Goal: Information Seeking & Learning: Learn about a topic

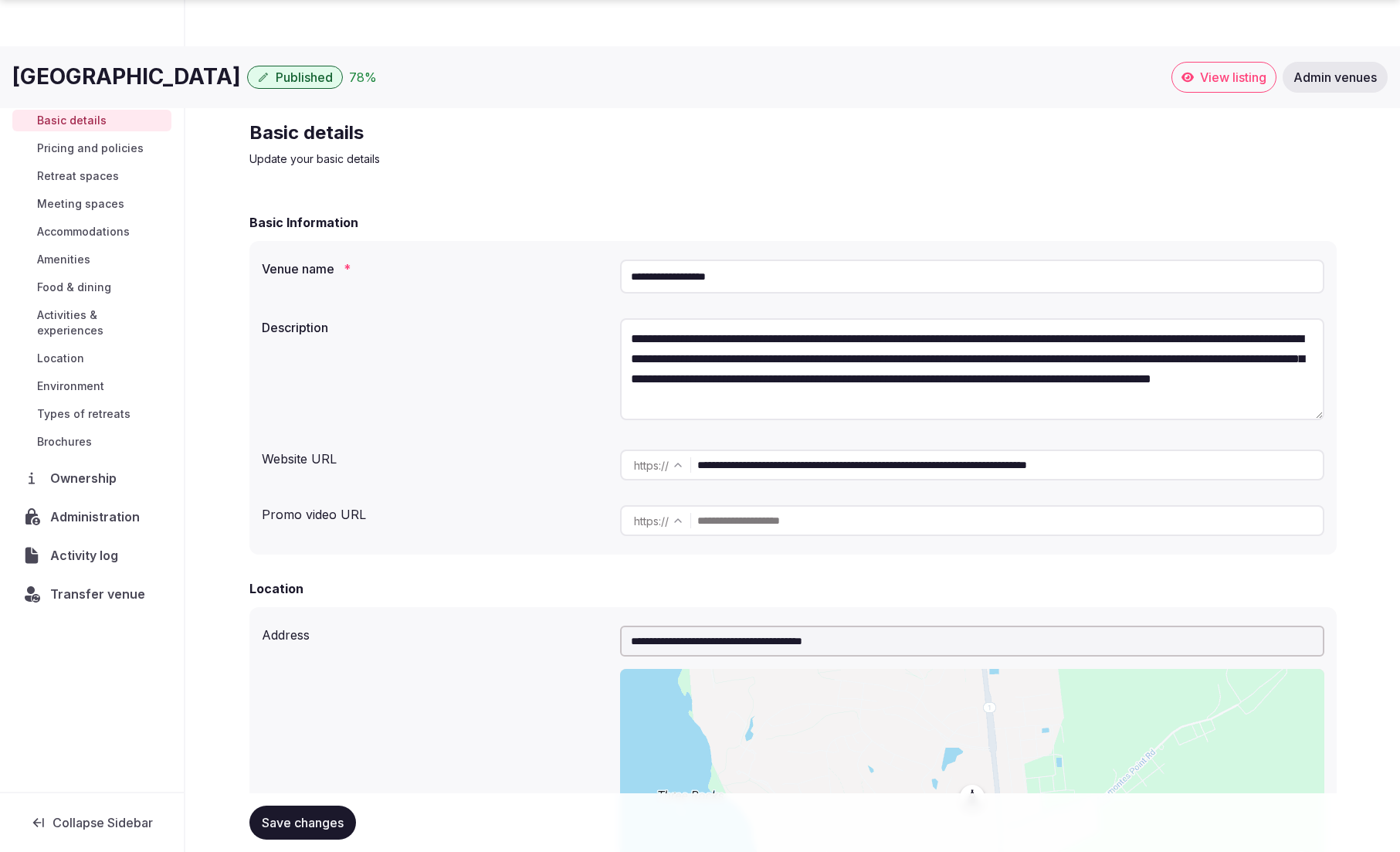
scroll to position [1486, 0]
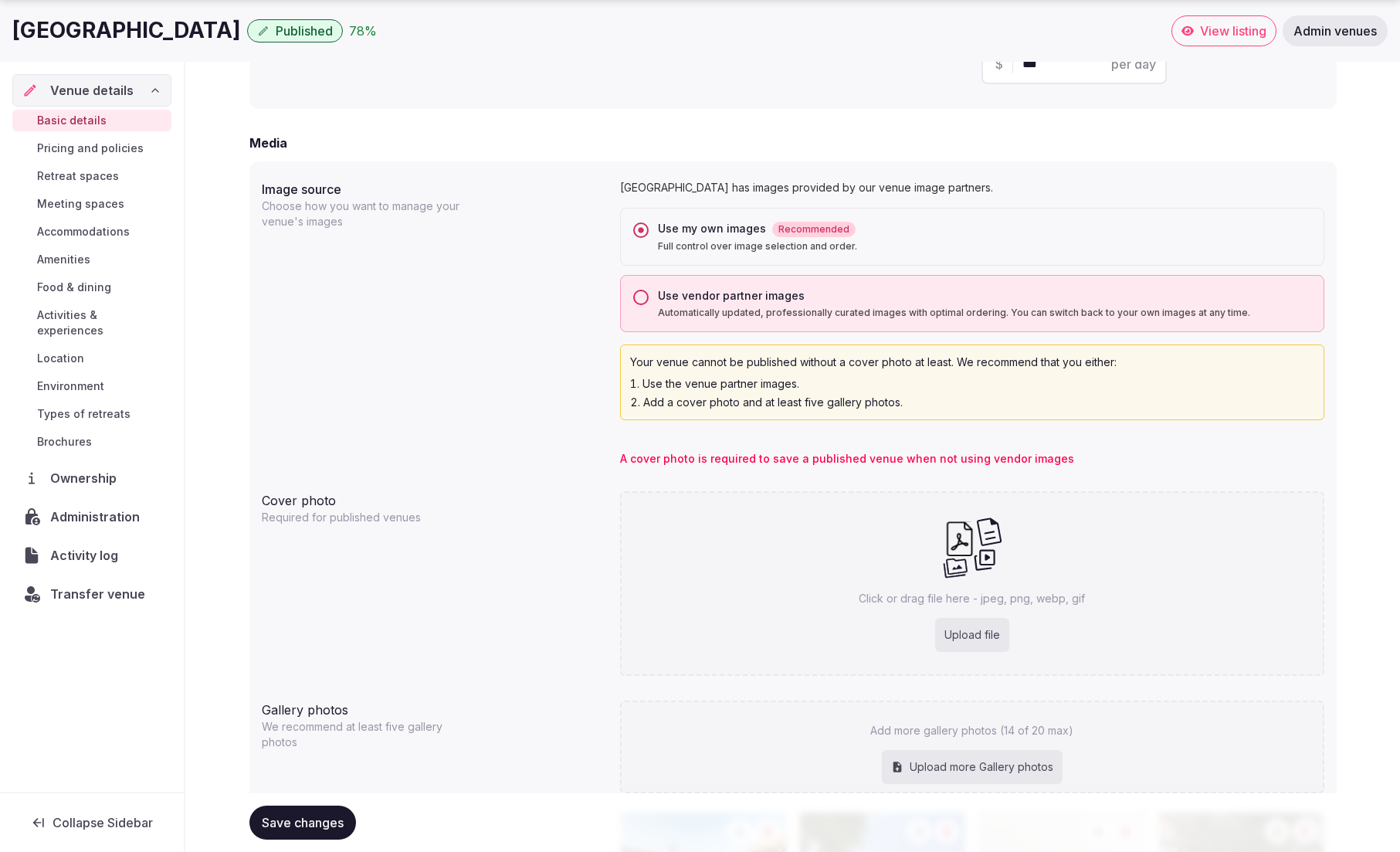
scroll to position [1193, 0]
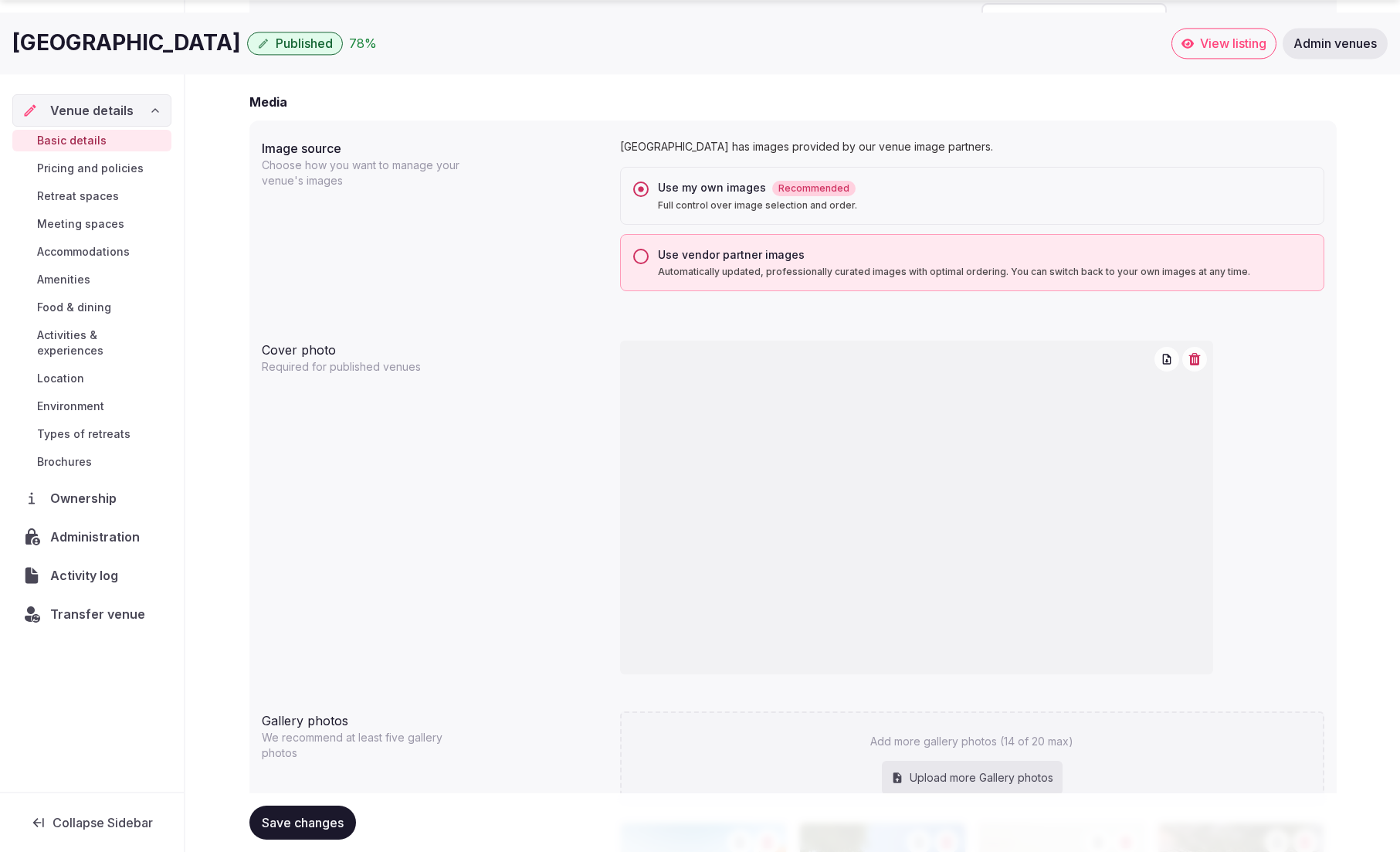
scroll to position [1390, 0]
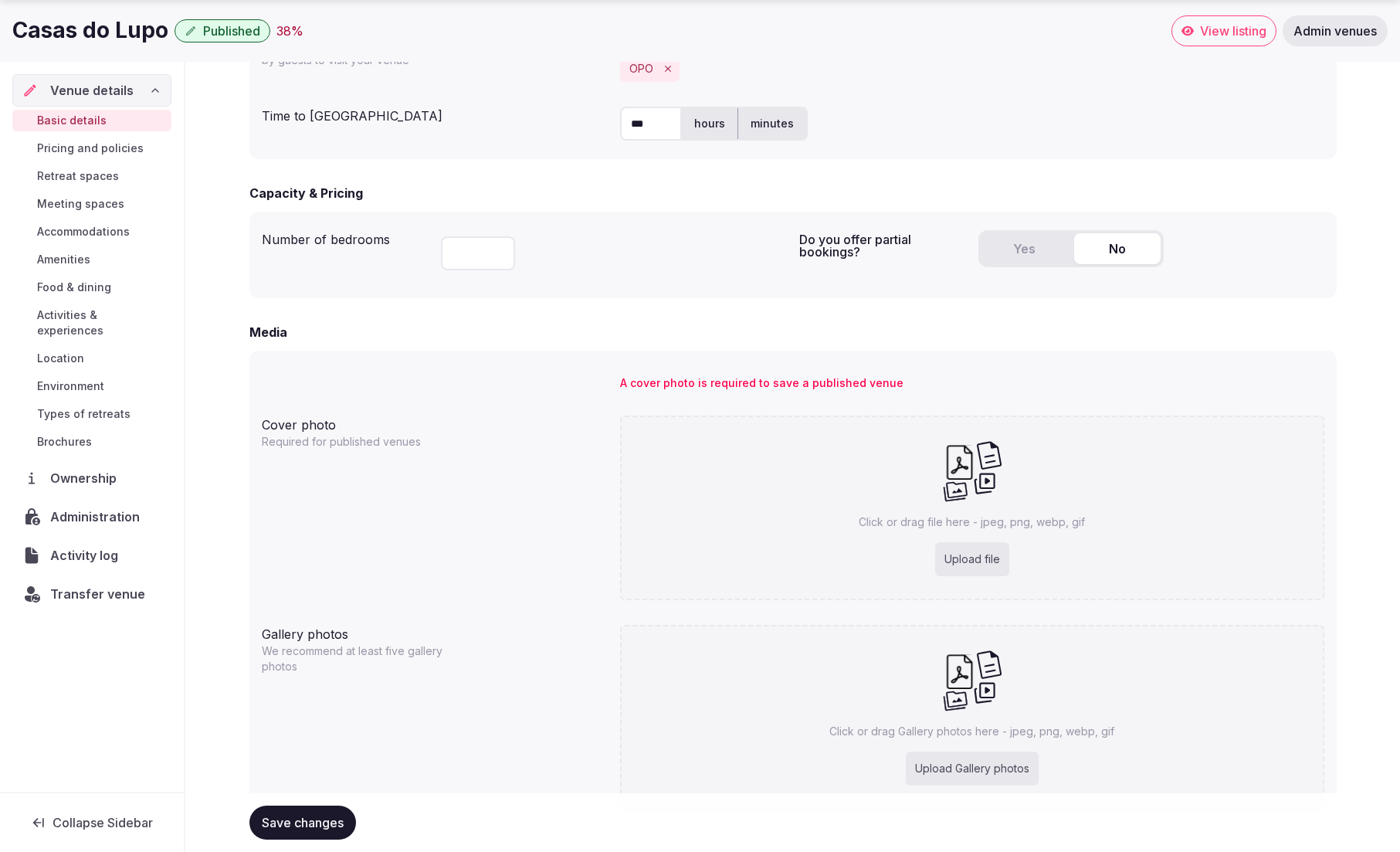
scroll to position [979, 0]
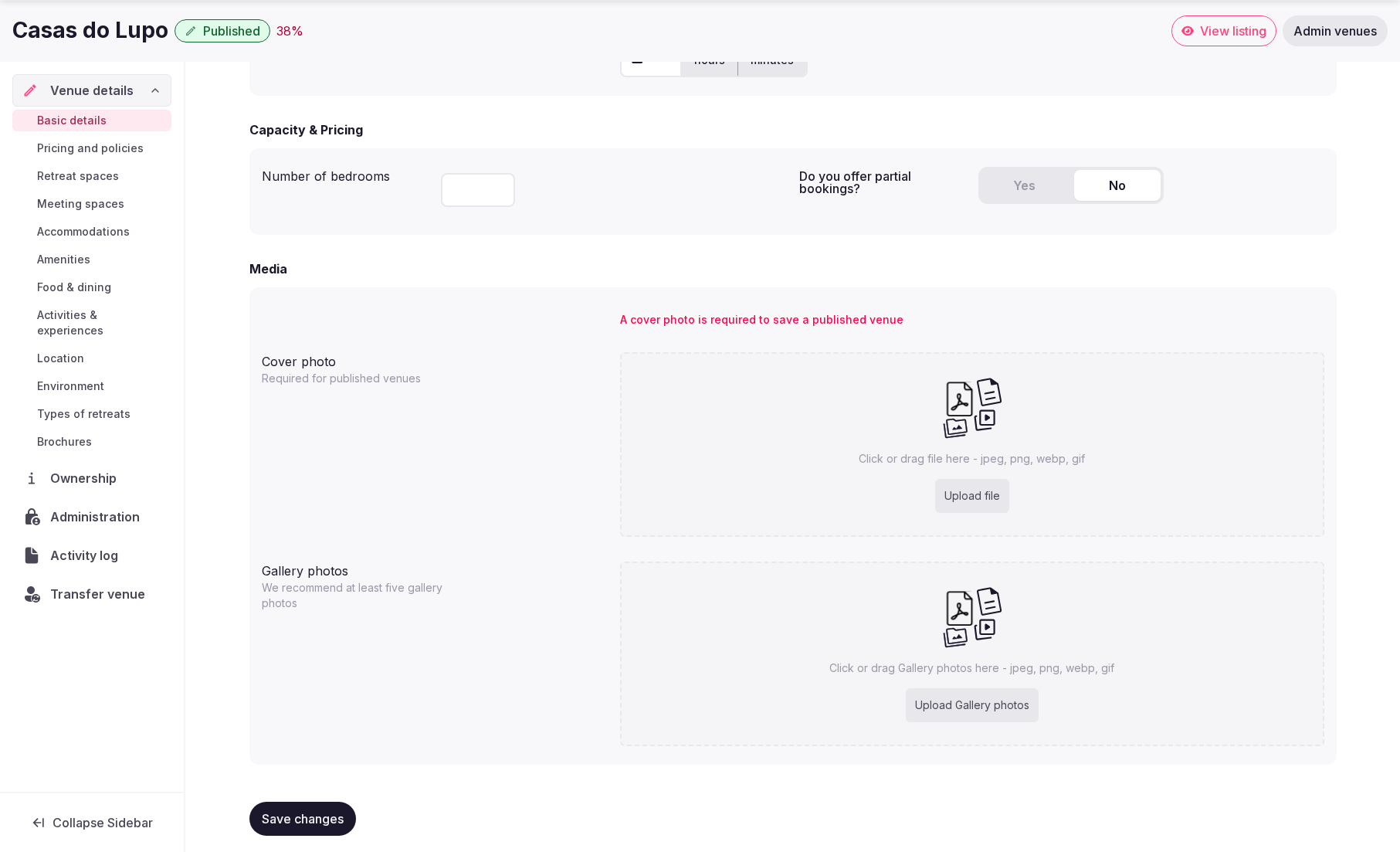
scroll to position [979, 0]
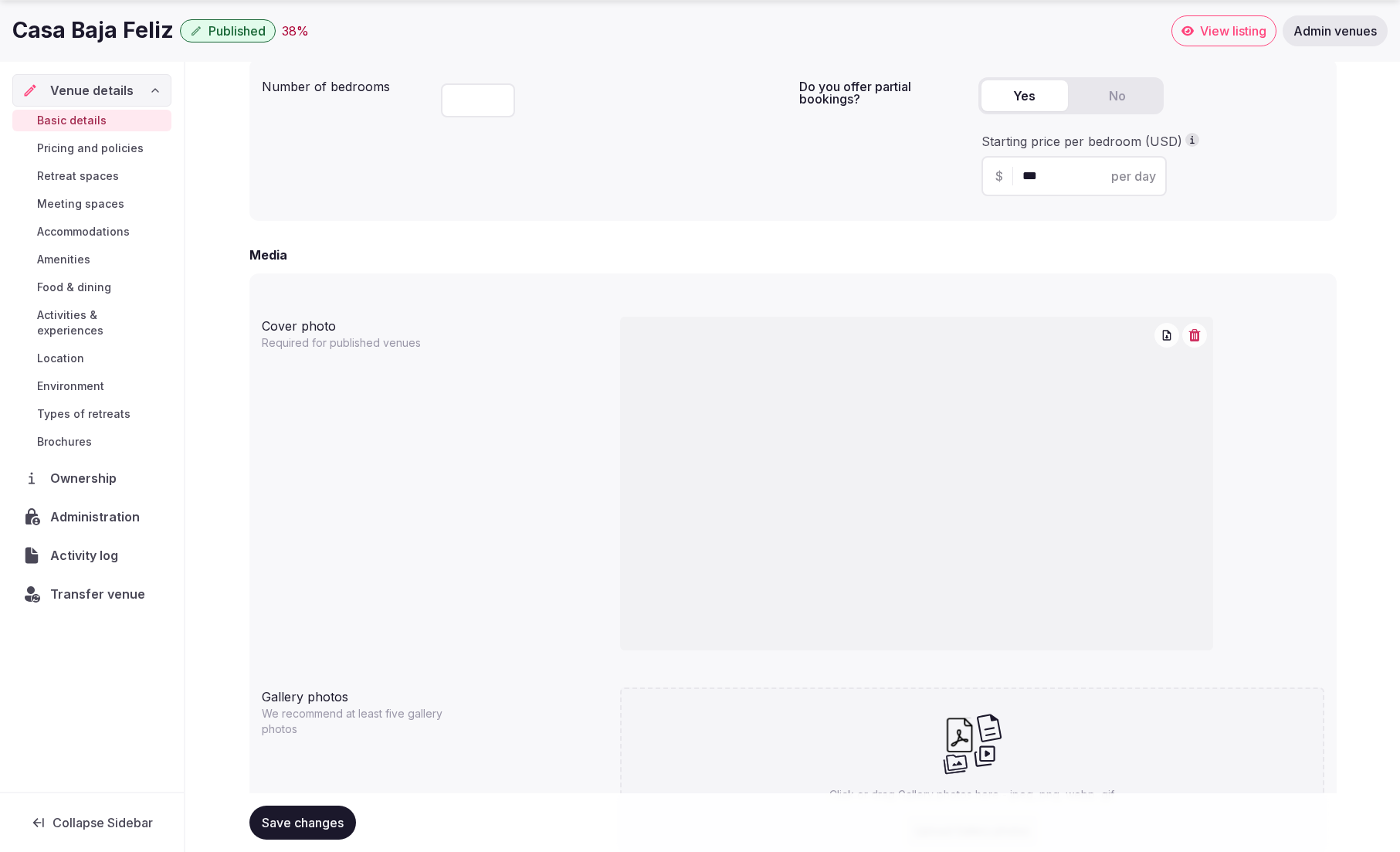
scroll to position [1061, 0]
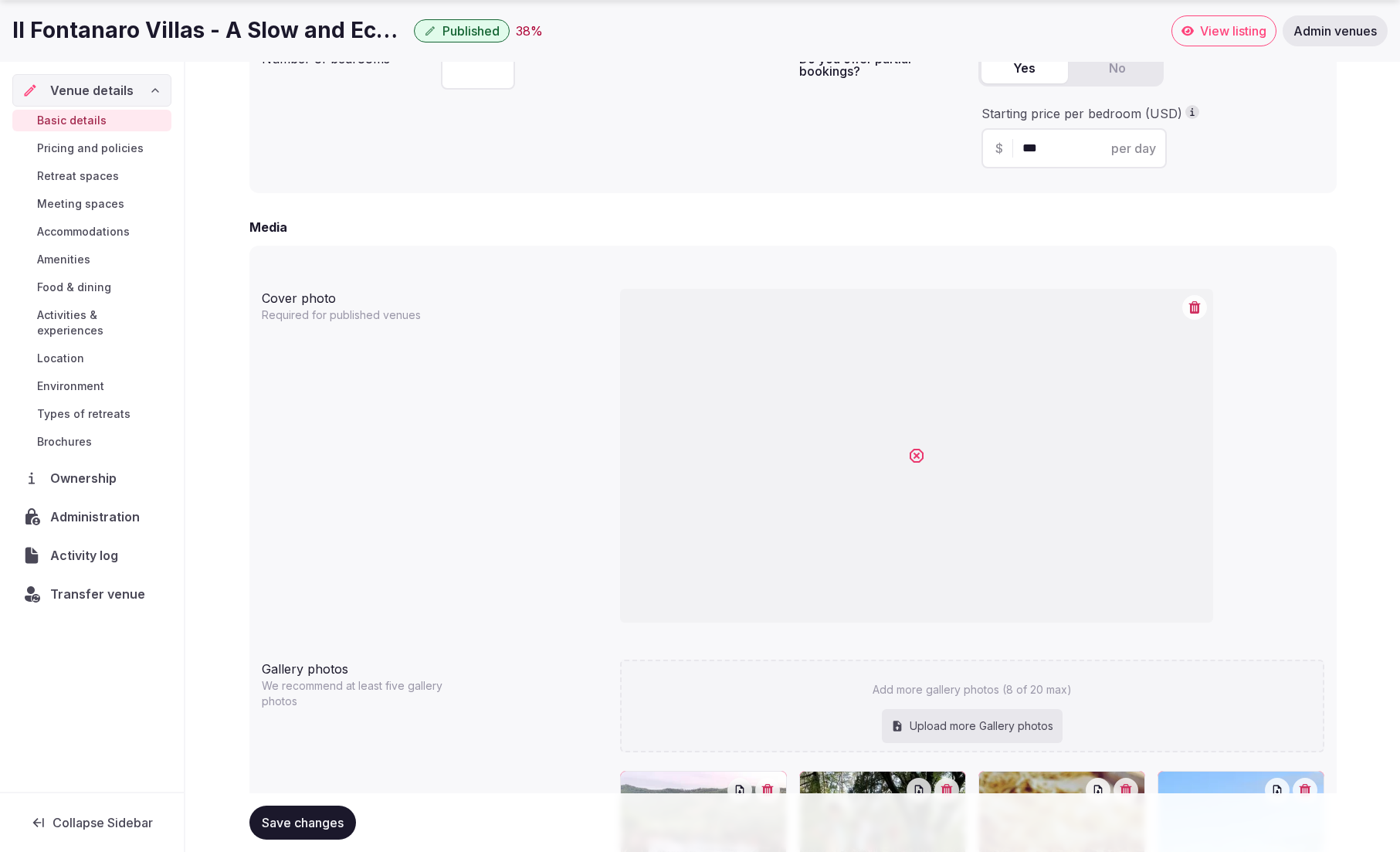
scroll to position [1093, 0]
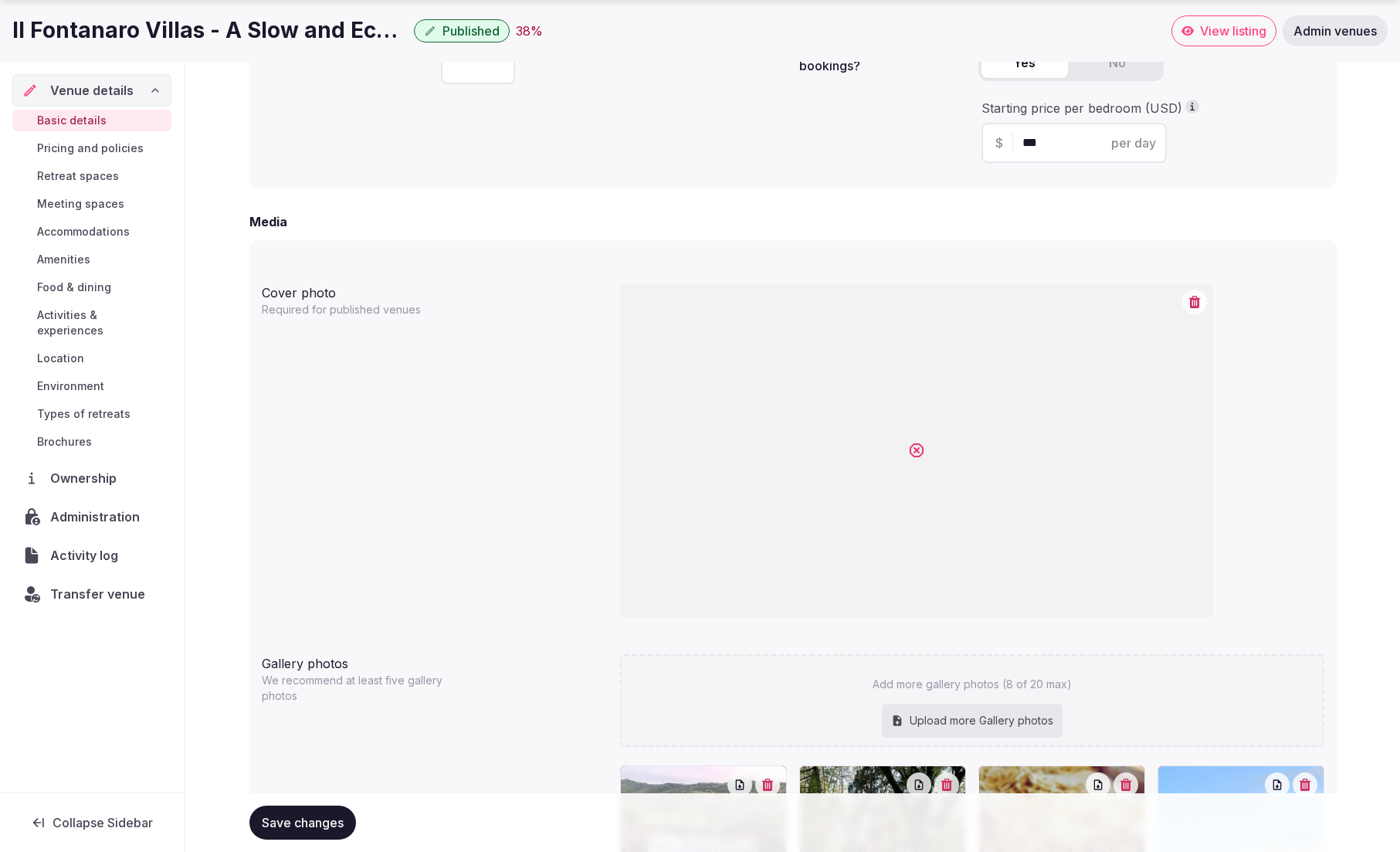
click at [1194, 303] on icon "button" at bounding box center [1195, 302] width 13 height 13
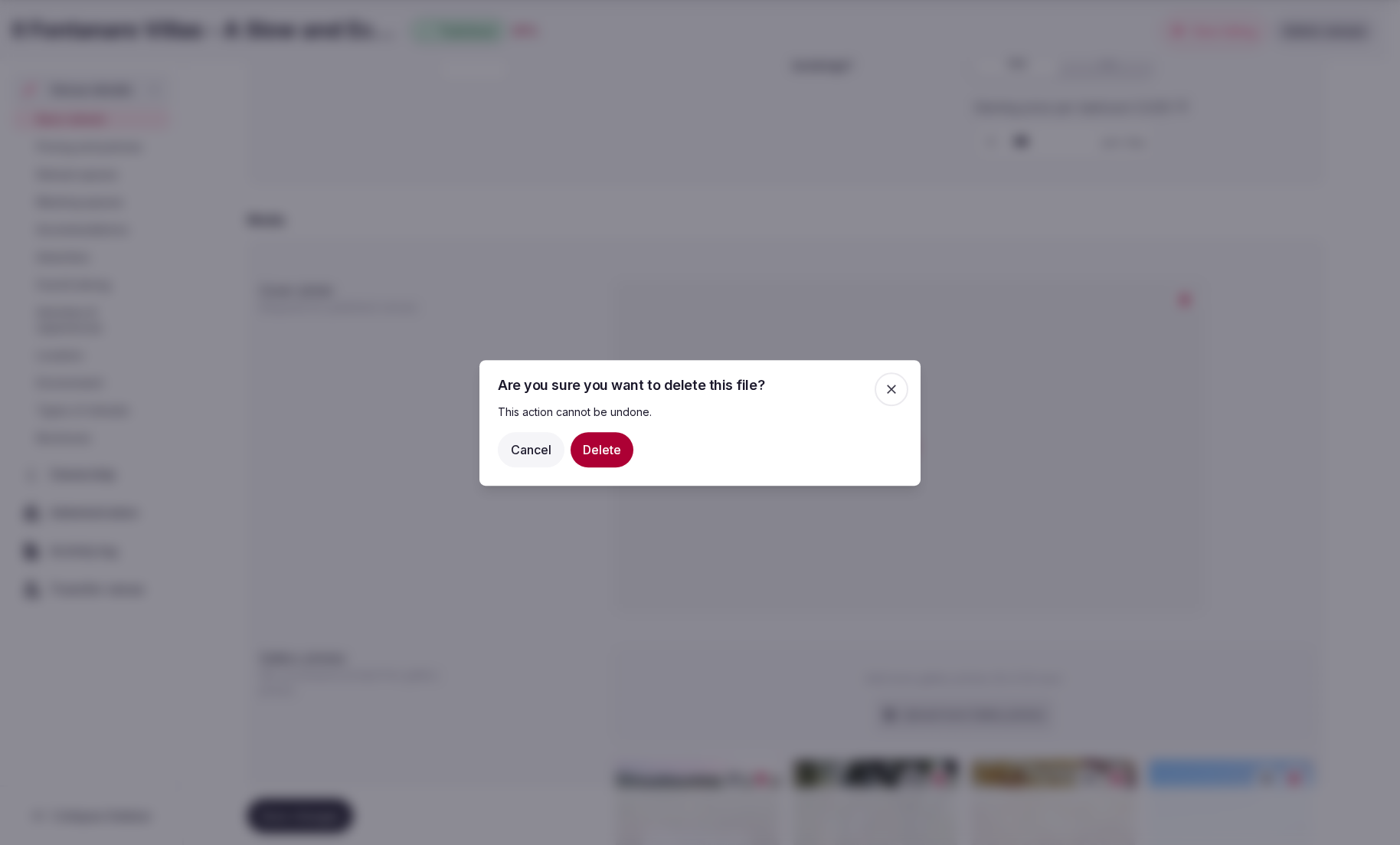
click at [601, 453] on button "Delete" at bounding box center [602, 449] width 63 height 35
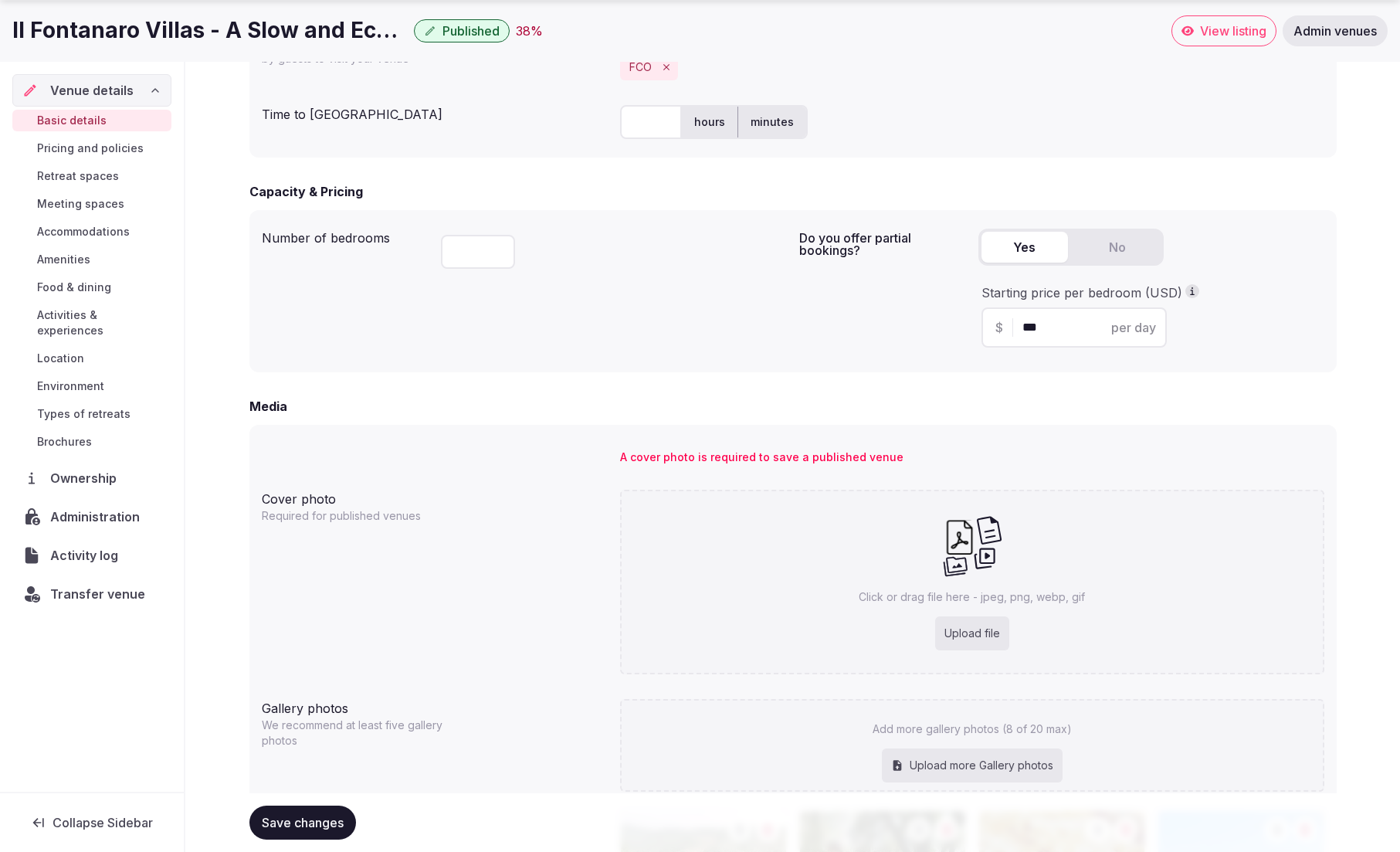
scroll to position [1184, 0]
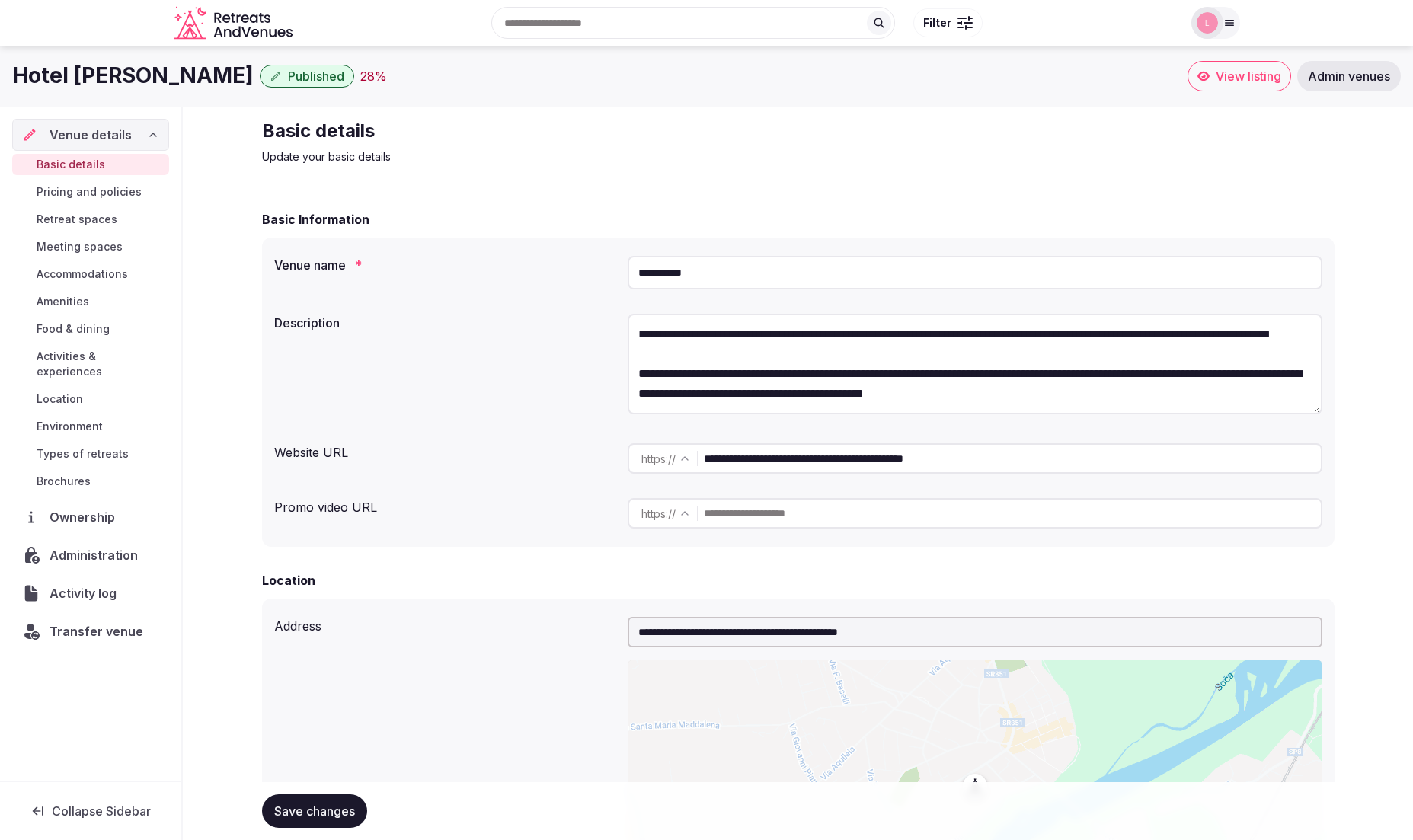
click at [1235, 81] on span "View listing" at bounding box center [1247, 76] width 65 height 15
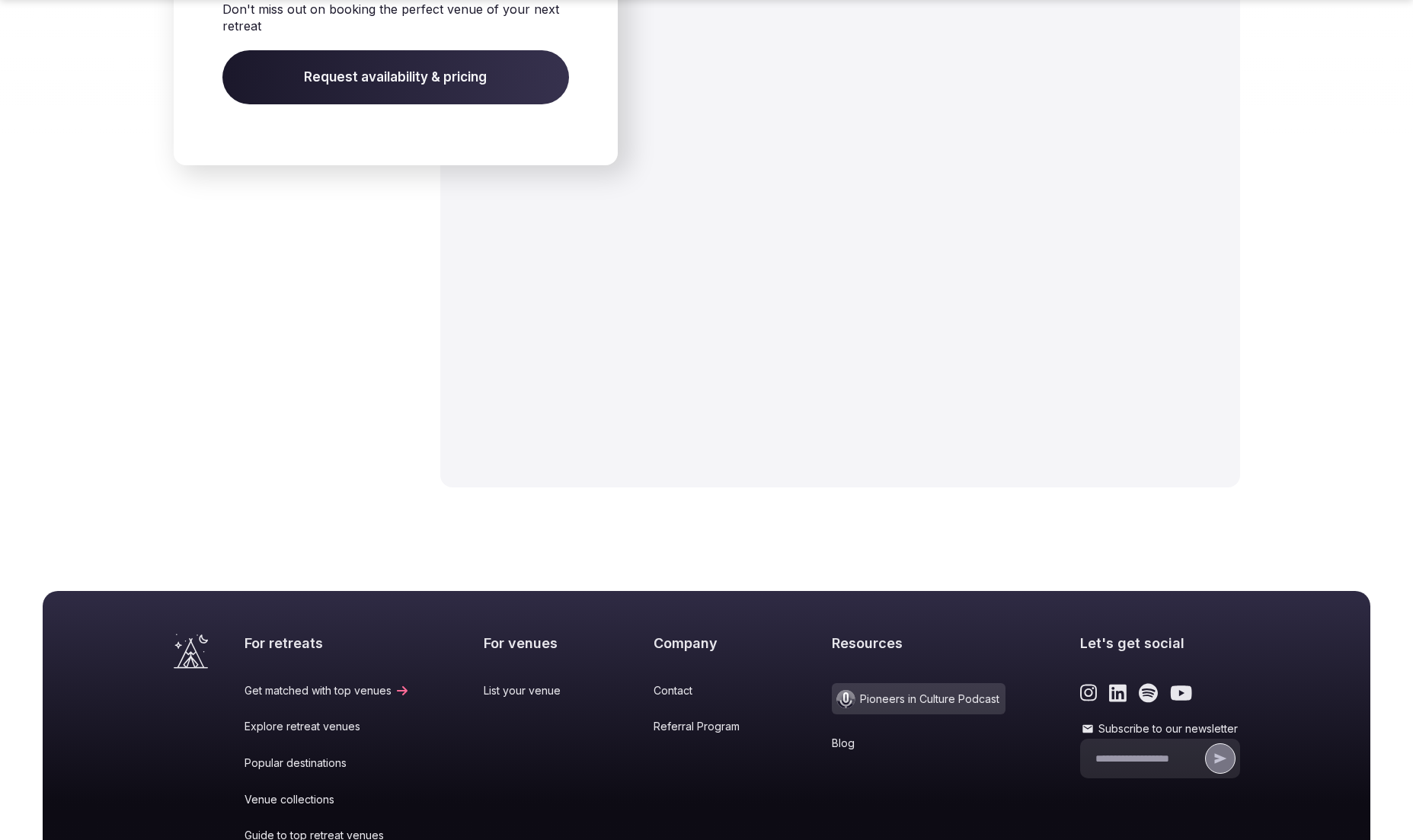
scroll to position [2187, 0]
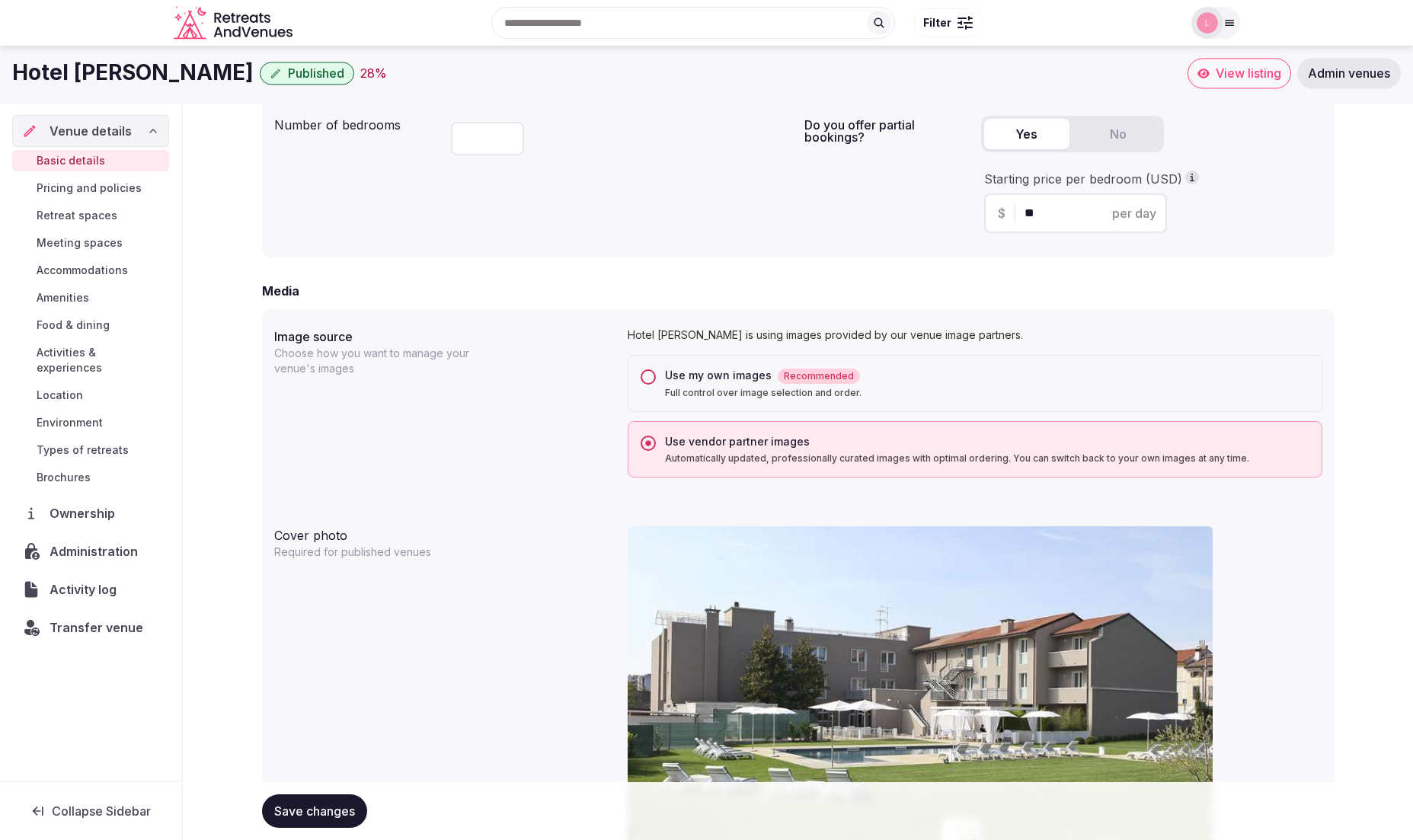
scroll to position [1003, 0]
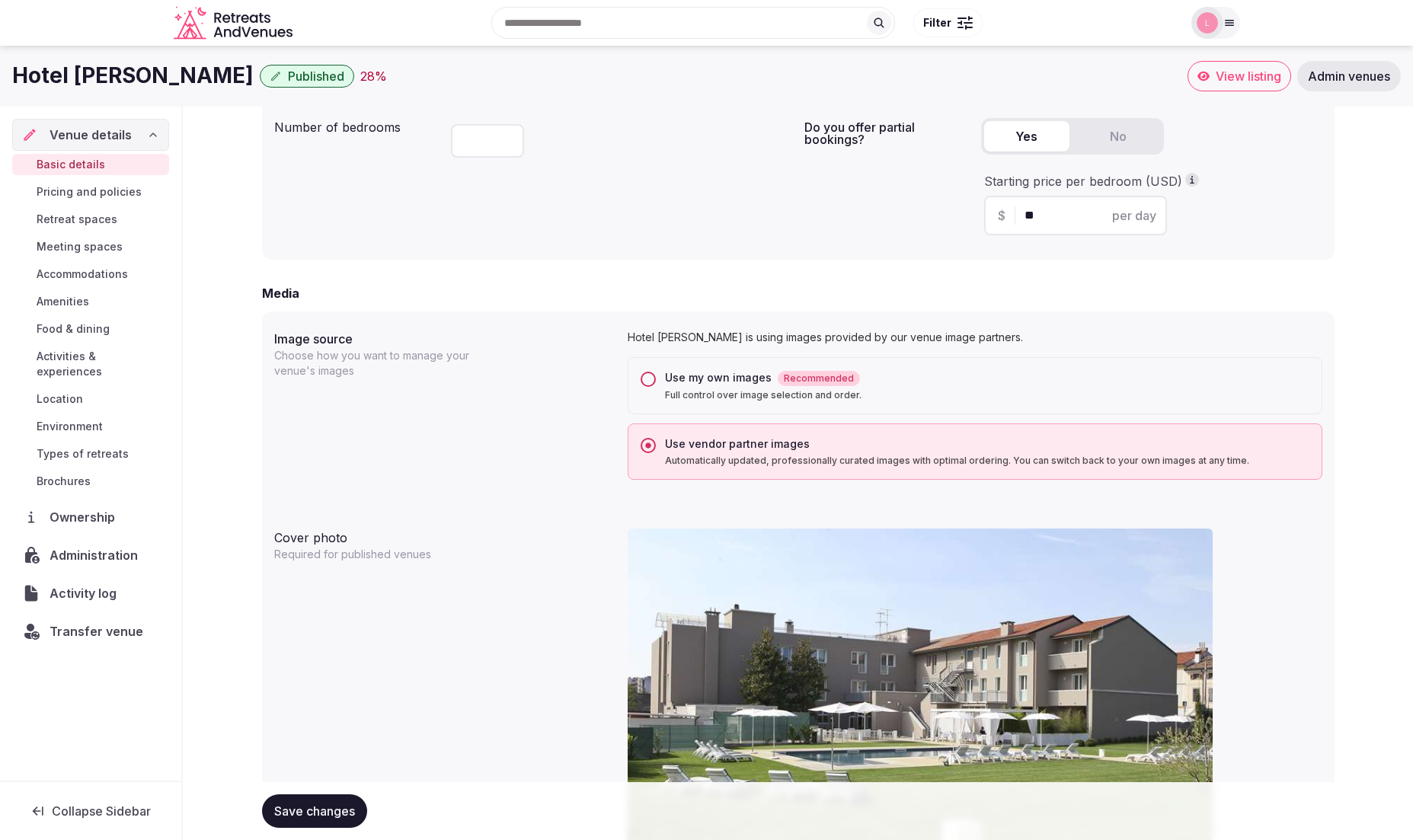
click at [646, 375] on button "Use my own images Recommended Full control over image selection and order." at bounding box center [647, 379] width 15 height 15
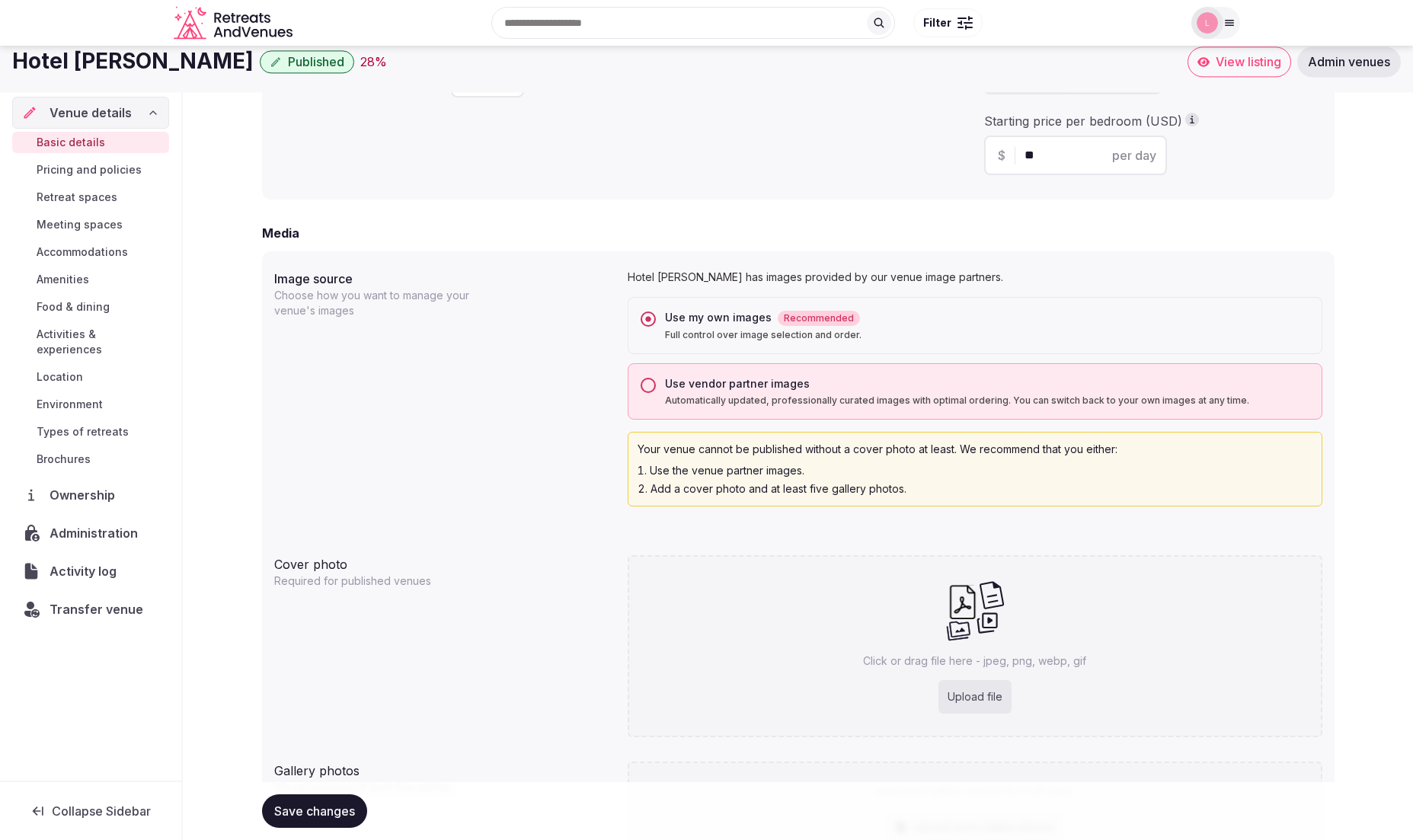
scroll to position [970, 0]
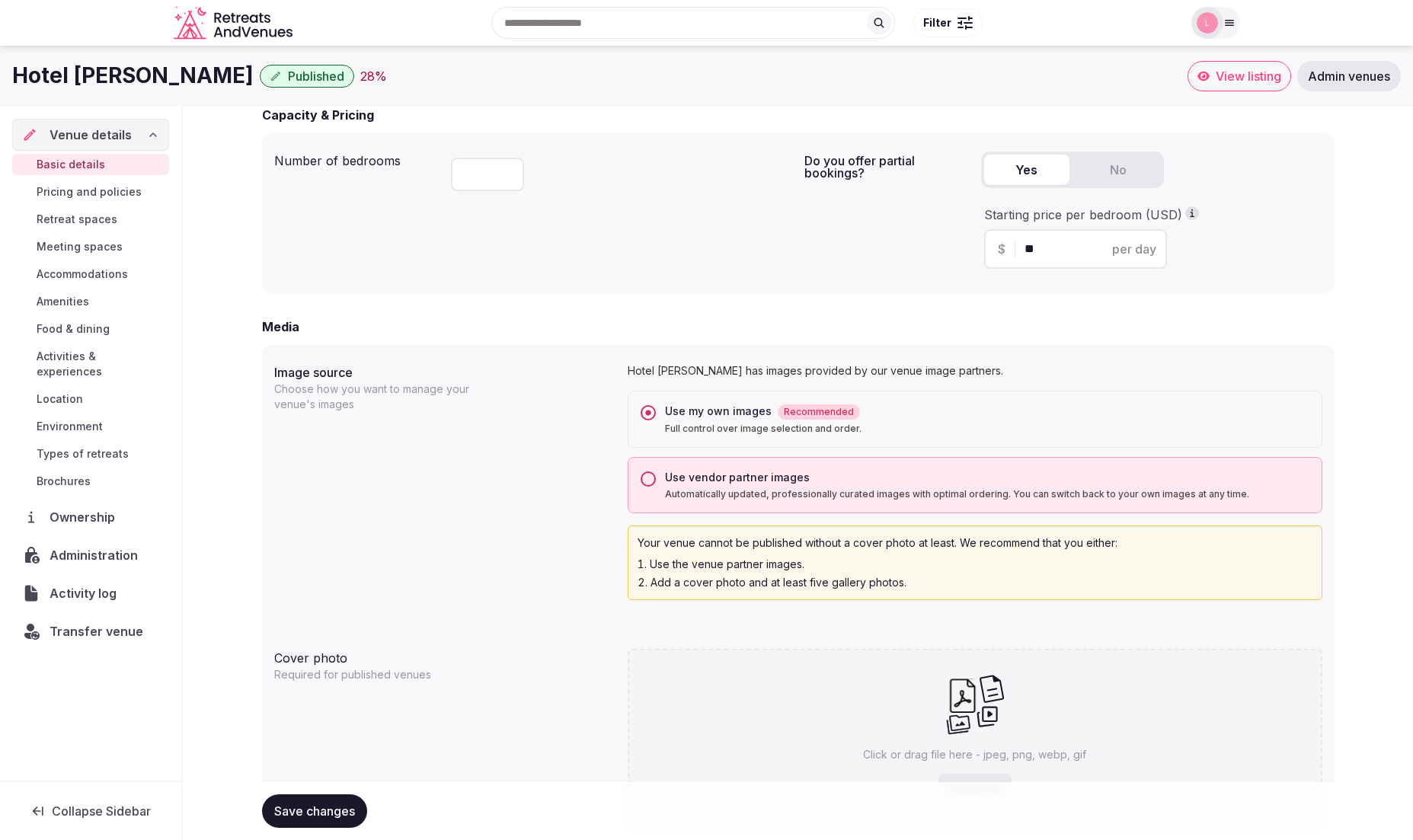
click at [645, 480] on button "Use vendor partner images Automatically updated, professionally curated images …" at bounding box center [647, 478] width 15 height 15
